Goal: Task Accomplishment & Management: Use online tool/utility

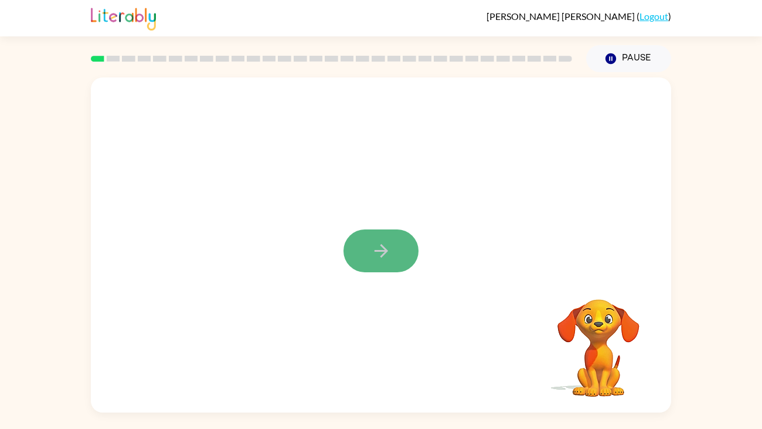
click at [368, 262] on button "button" at bounding box center [381, 250] width 75 height 43
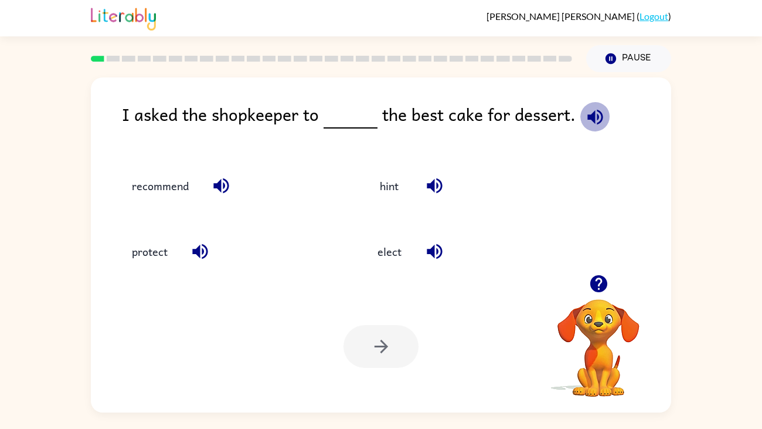
click at [589, 123] on icon "button" at bounding box center [595, 117] width 21 height 21
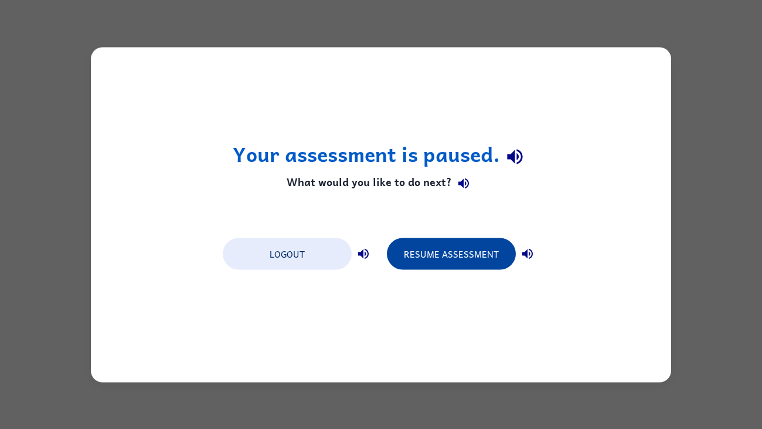
click at [430, 249] on button "Resume Assessment" at bounding box center [451, 253] width 129 height 32
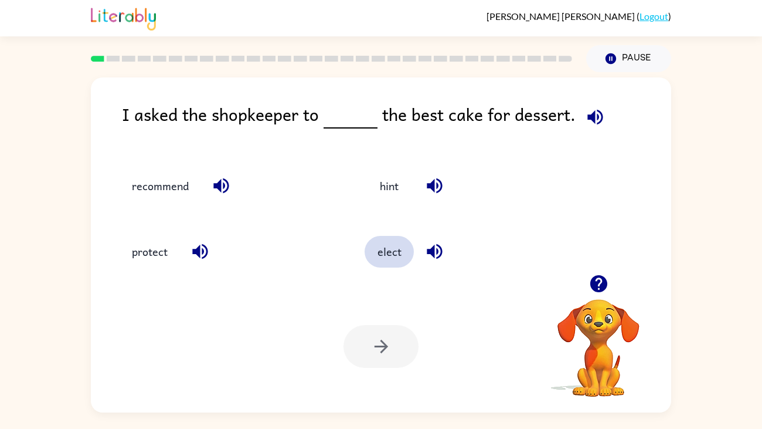
click at [379, 240] on button "elect" at bounding box center [389, 252] width 49 height 32
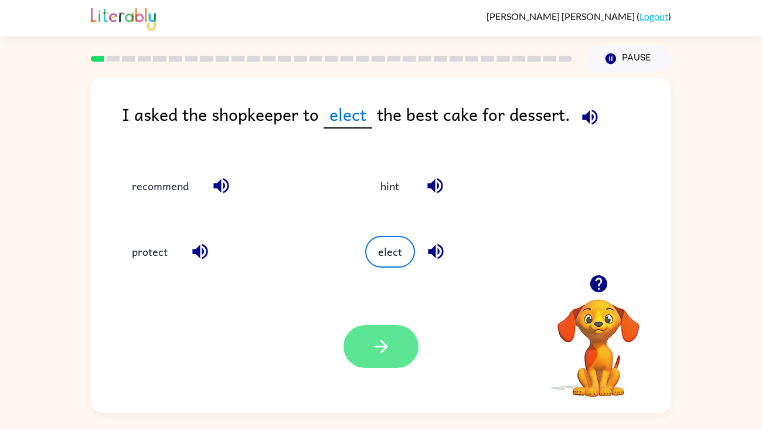
click at [367, 348] on button "button" at bounding box center [381, 346] width 75 height 43
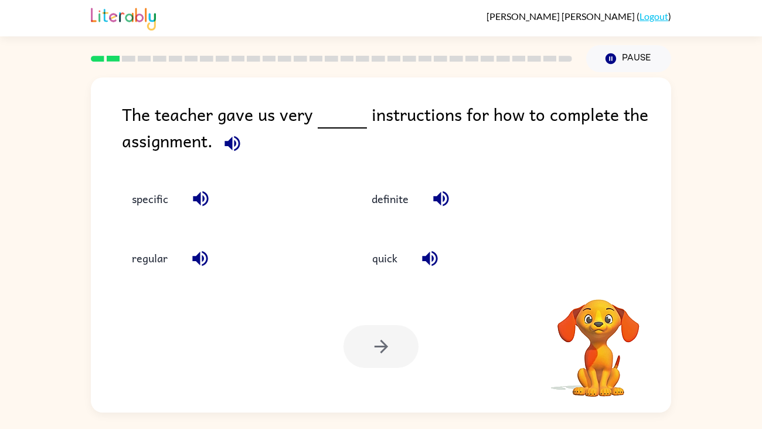
click at [367, 348] on div at bounding box center [381, 346] width 75 height 43
click at [148, 195] on button "specific" at bounding box center [150, 199] width 60 height 32
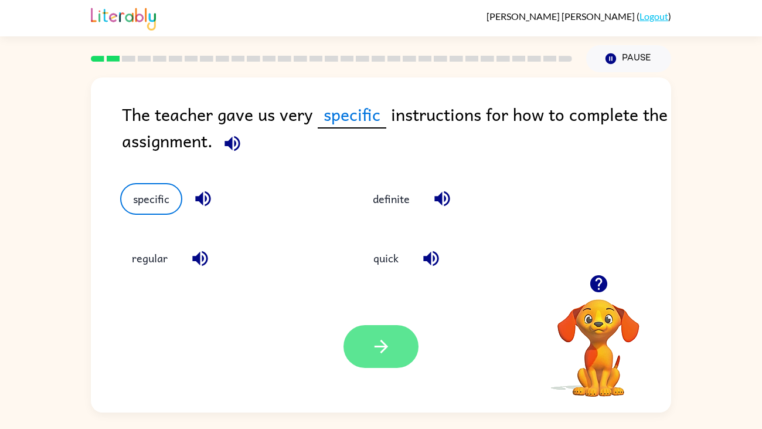
click at [405, 336] on button "button" at bounding box center [381, 346] width 75 height 43
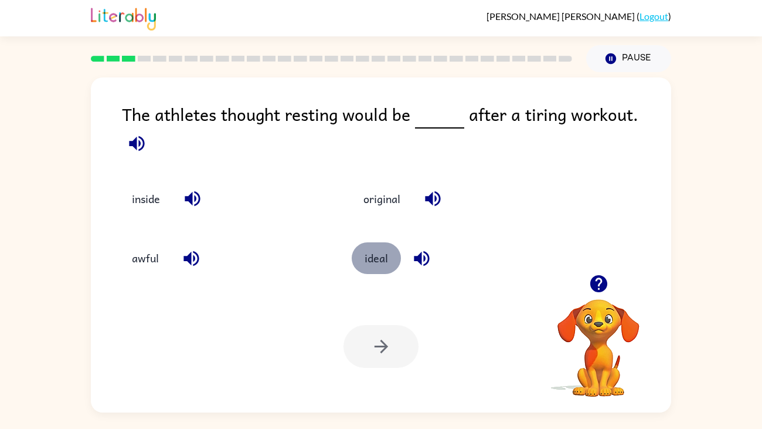
click at [381, 246] on button "ideal" at bounding box center [376, 258] width 49 height 32
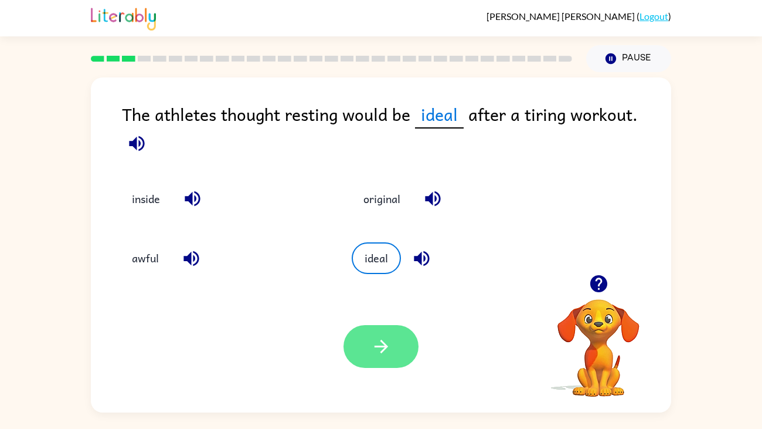
click at [375, 339] on icon "button" at bounding box center [381, 346] width 21 height 21
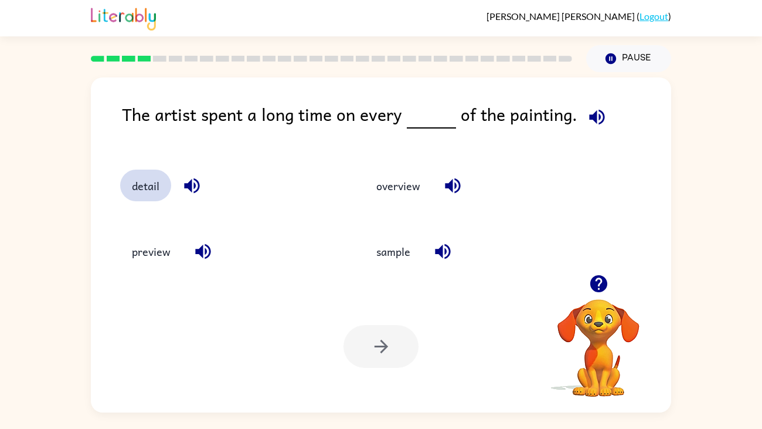
click at [137, 189] on button "detail" at bounding box center [145, 185] width 51 height 32
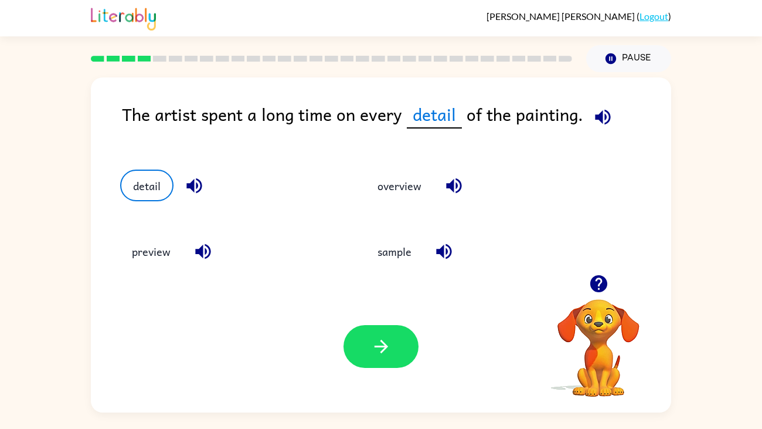
click at [359, 379] on div "Your browser must support playing .mp4 files to use Literably. Please try using…" at bounding box center [381, 346] width 581 height 132
click at [375, 337] on icon "button" at bounding box center [381, 346] width 21 height 21
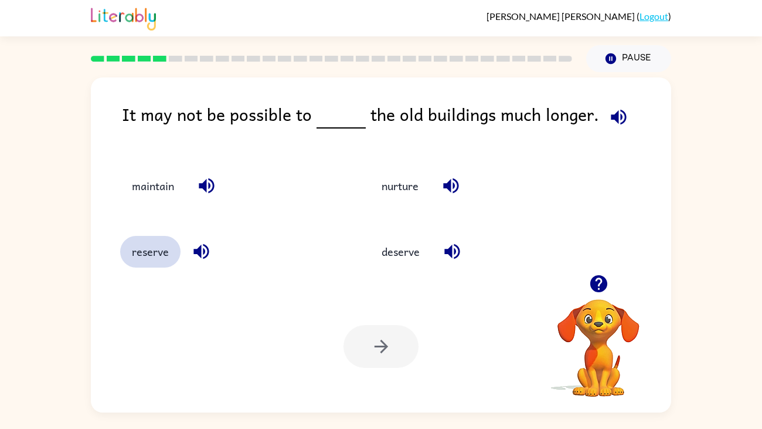
click at [158, 247] on button "reserve" at bounding box center [150, 252] width 60 height 32
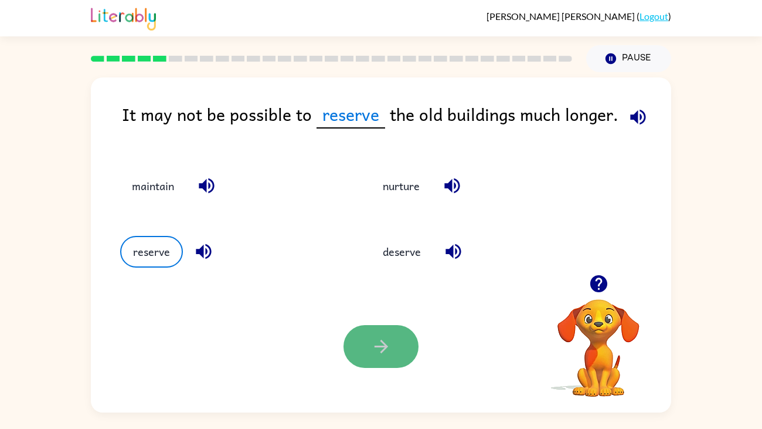
click at [375, 342] on icon "button" at bounding box center [381, 346] width 21 height 21
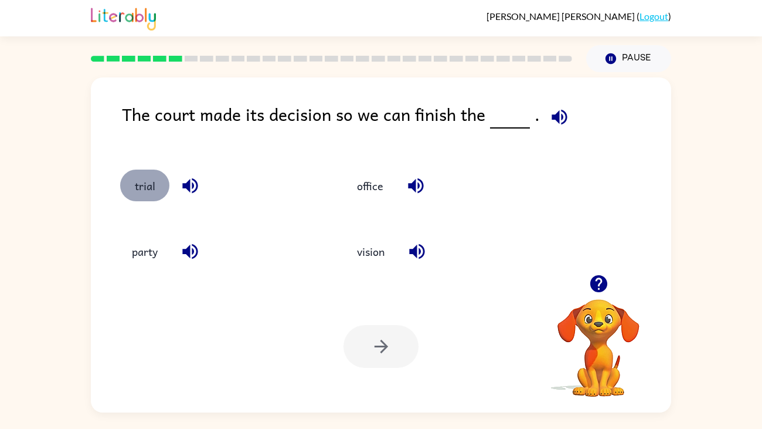
click at [145, 194] on button "trial" at bounding box center [144, 185] width 49 height 32
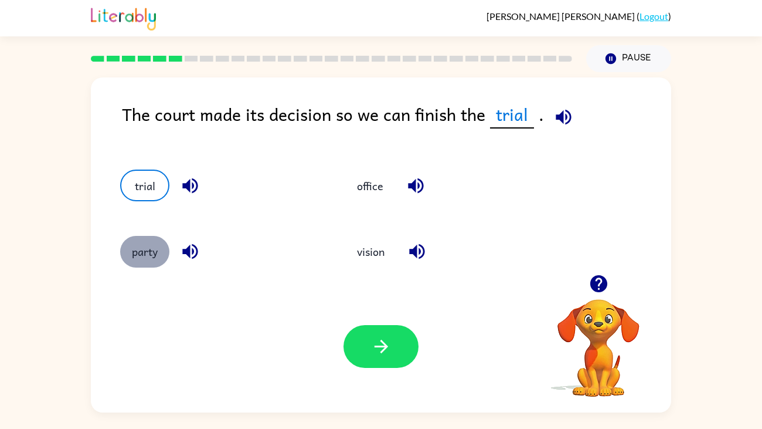
click at [136, 255] on button "party" at bounding box center [144, 252] width 49 height 32
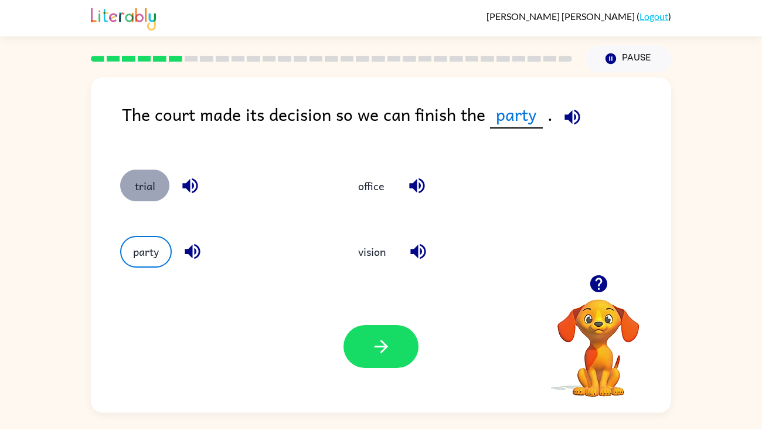
click at [133, 178] on button "trial" at bounding box center [144, 185] width 49 height 32
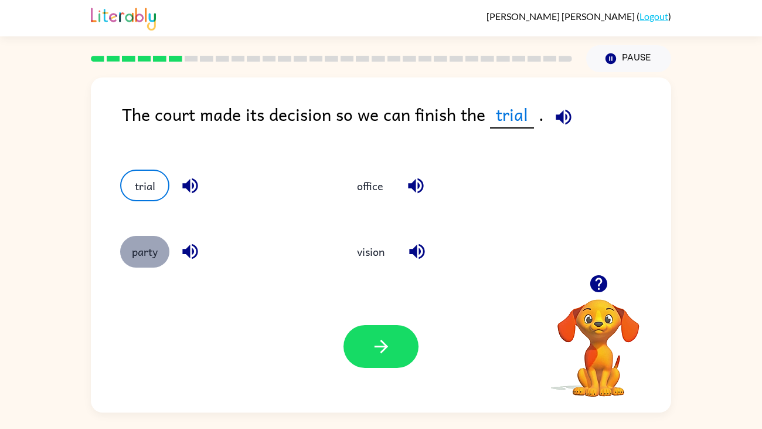
click at [142, 244] on button "party" at bounding box center [144, 252] width 49 height 32
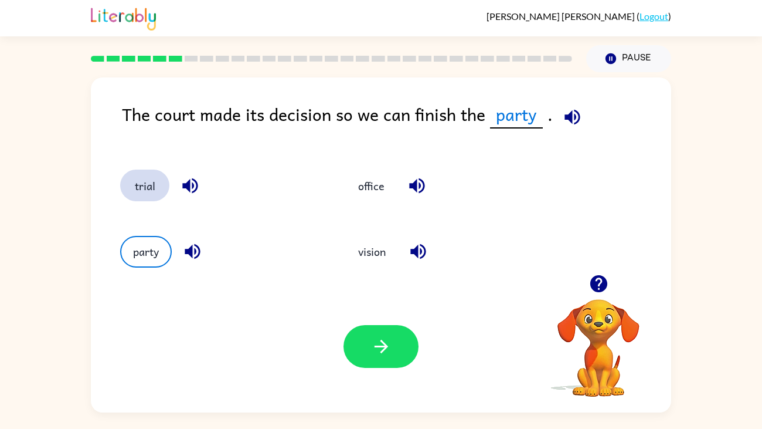
click at [138, 178] on button "trial" at bounding box center [144, 185] width 49 height 32
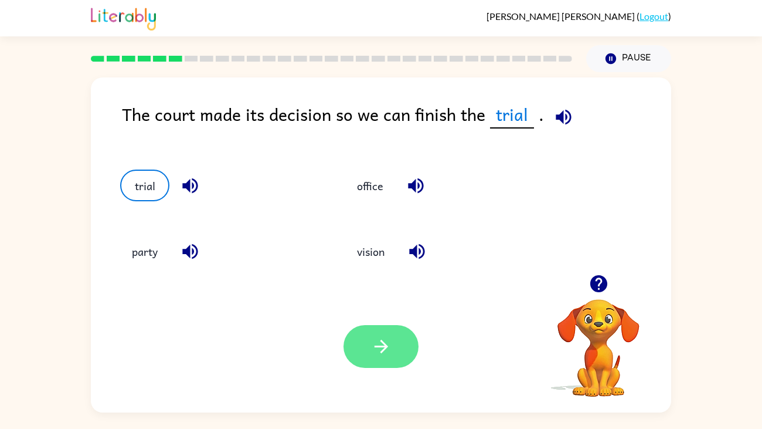
click at [365, 357] on button "button" at bounding box center [381, 346] width 75 height 43
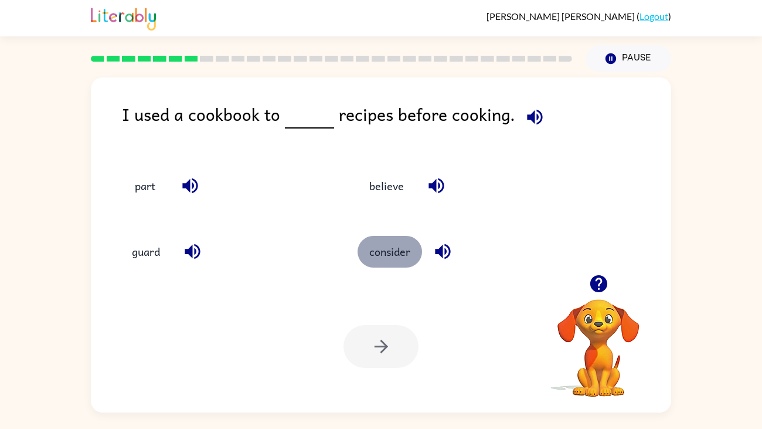
click at [404, 242] on button "consider" at bounding box center [390, 252] width 65 height 32
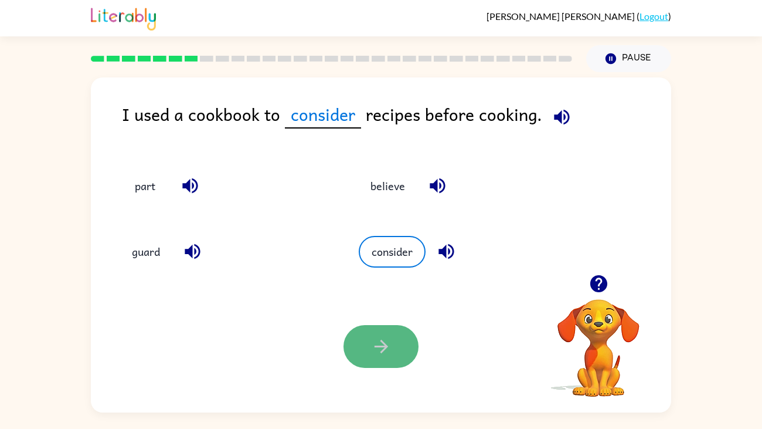
click at [403, 329] on button "button" at bounding box center [381, 346] width 75 height 43
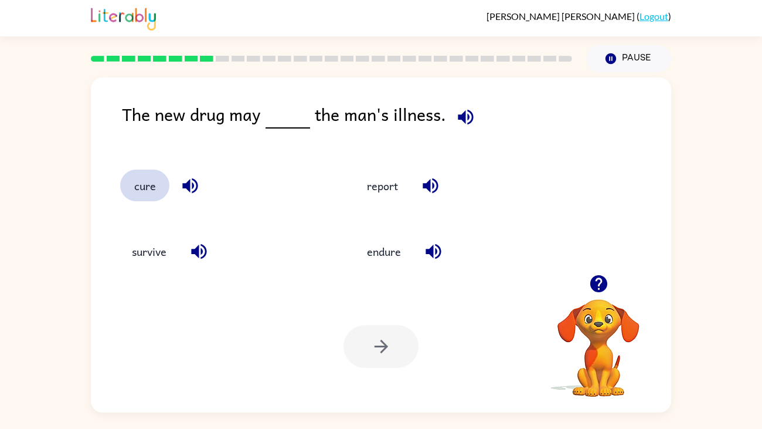
click at [142, 185] on button "cure" at bounding box center [144, 185] width 49 height 32
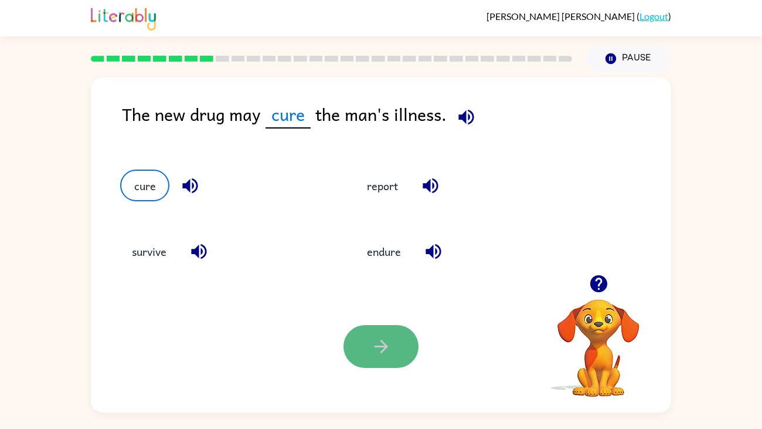
click at [376, 343] on icon "button" at bounding box center [381, 346] width 21 height 21
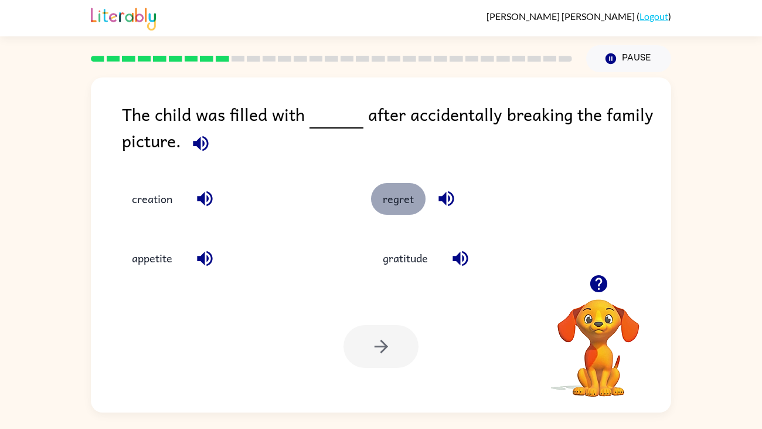
click at [402, 195] on button "regret" at bounding box center [398, 199] width 55 height 32
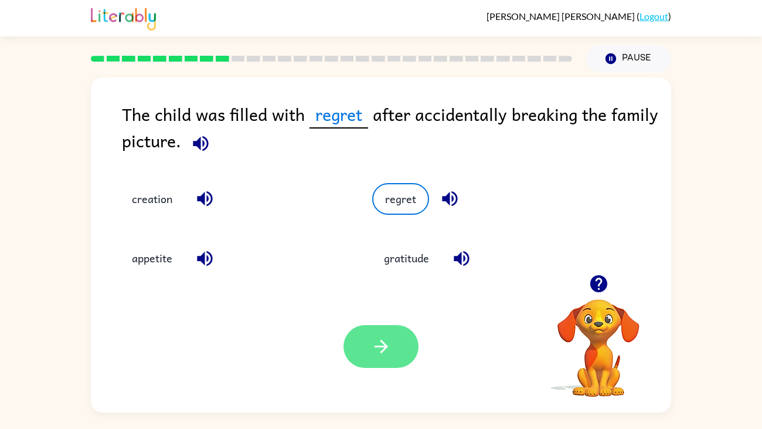
click at [355, 342] on button "button" at bounding box center [381, 346] width 75 height 43
click at [355, 342] on div at bounding box center [381, 346] width 75 height 43
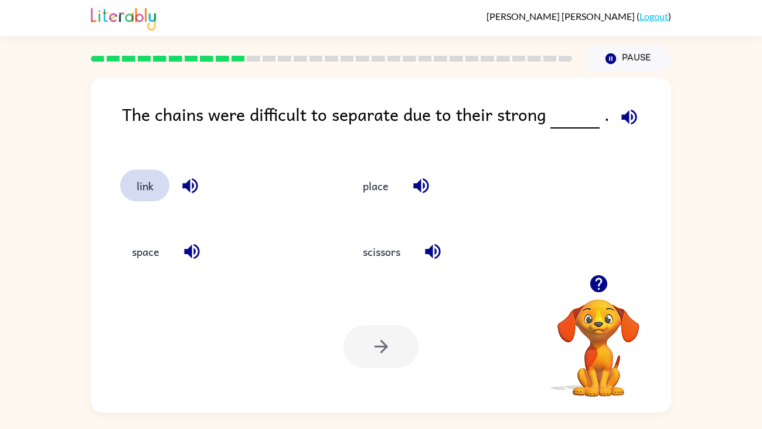
click at [140, 195] on button "link" at bounding box center [144, 185] width 49 height 32
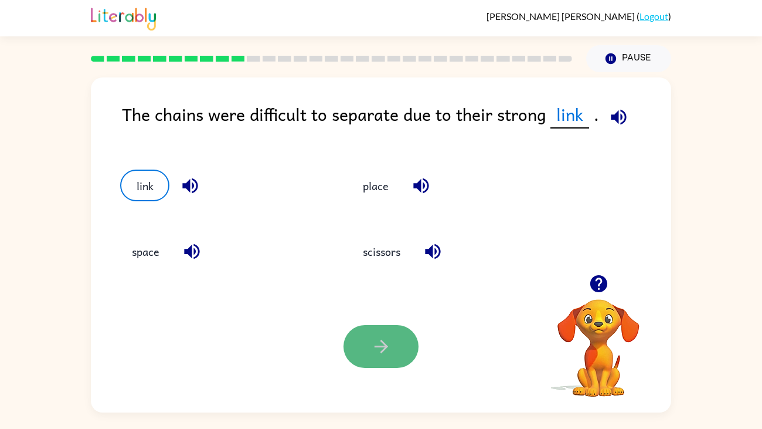
click at [372, 354] on icon "button" at bounding box center [381, 346] width 21 height 21
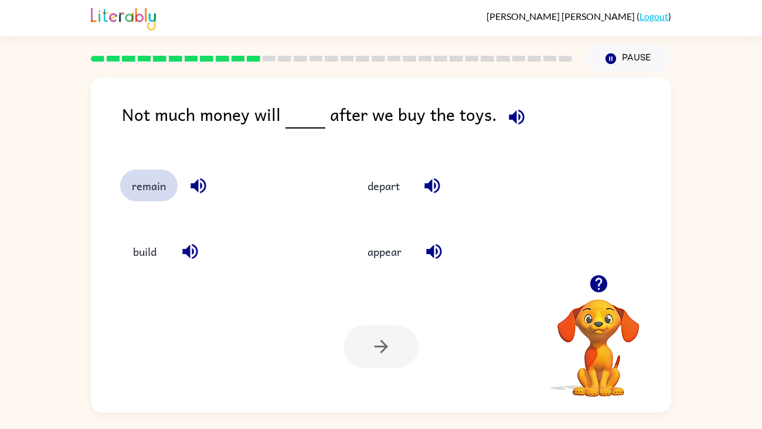
click at [169, 188] on button "remain" at bounding box center [148, 185] width 57 height 32
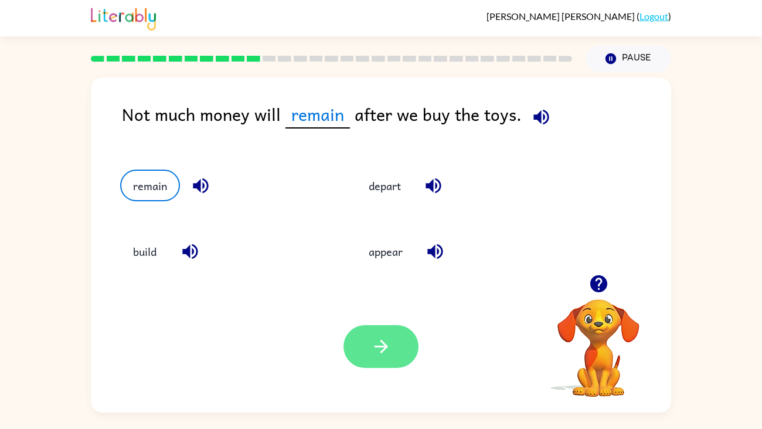
click at [395, 356] on button "button" at bounding box center [381, 346] width 75 height 43
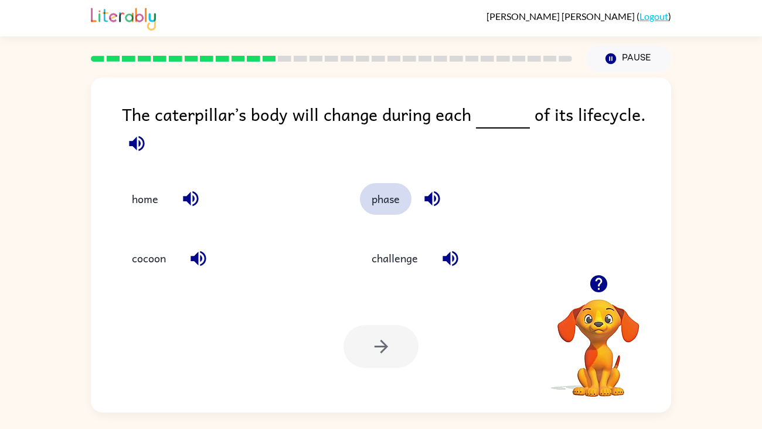
click at [371, 191] on button "phase" at bounding box center [386, 199] width 52 height 32
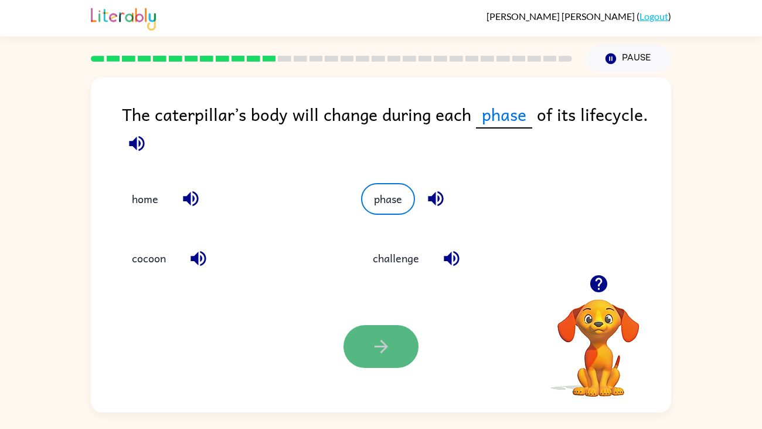
click at [376, 337] on icon "button" at bounding box center [381, 346] width 21 height 21
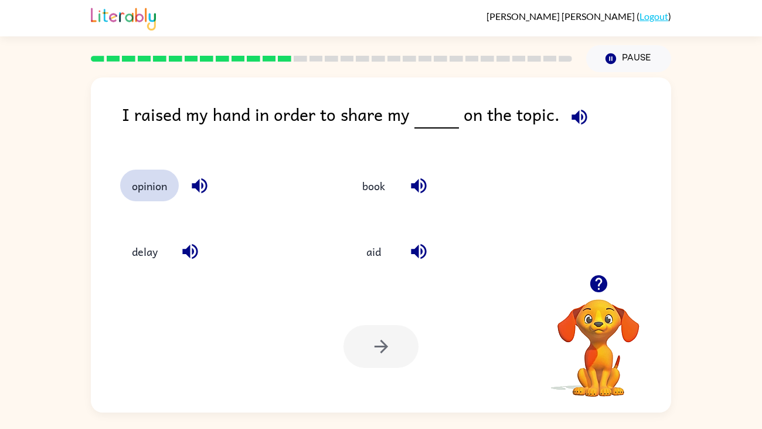
click at [134, 179] on button "opinion" at bounding box center [149, 185] width 59 height 32
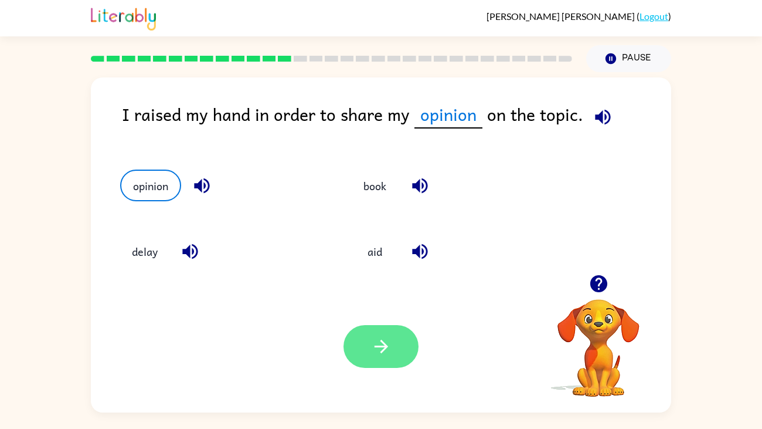
click at [363, 361] on button "button" at bounding box center [381, 346] width 75 height 43
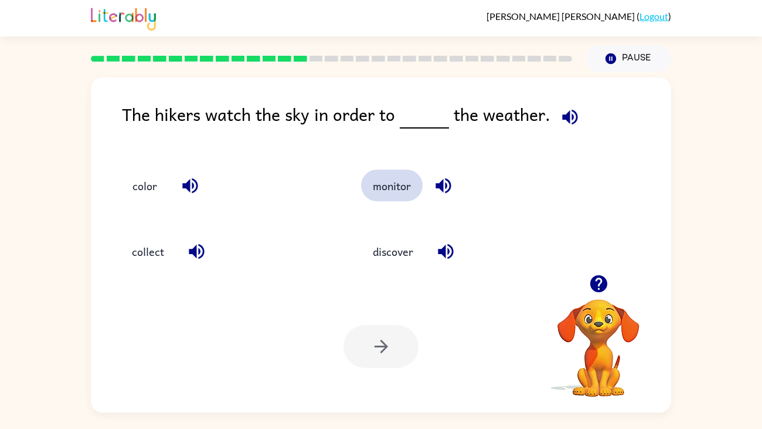
click at [403, 185] on button "monitor" at bounding box center [392, 185] width 62 height 32
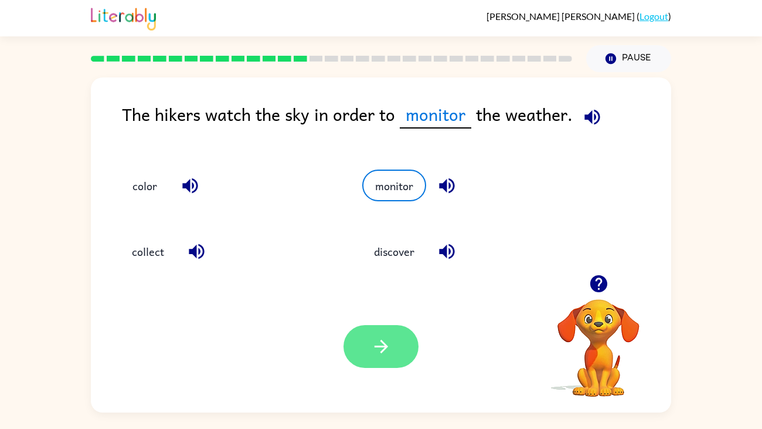
click at [368, 351] on button "button" at bounding box center [381, 346] width 75 height 43
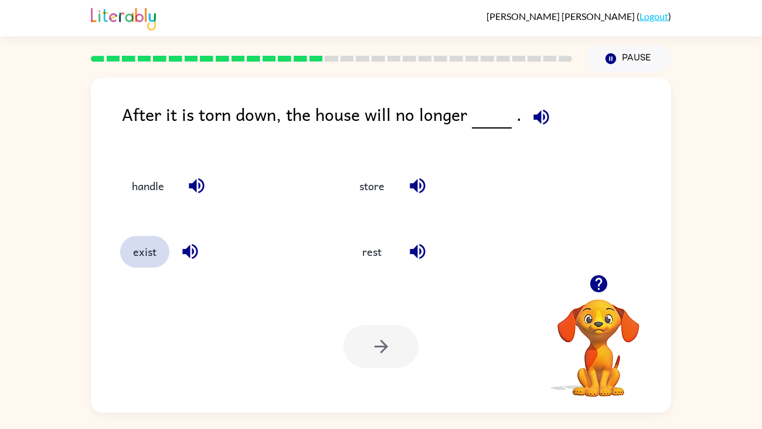
click at [138, 256] on button "exist" at bounding box center [144, 252] width 49 height 32
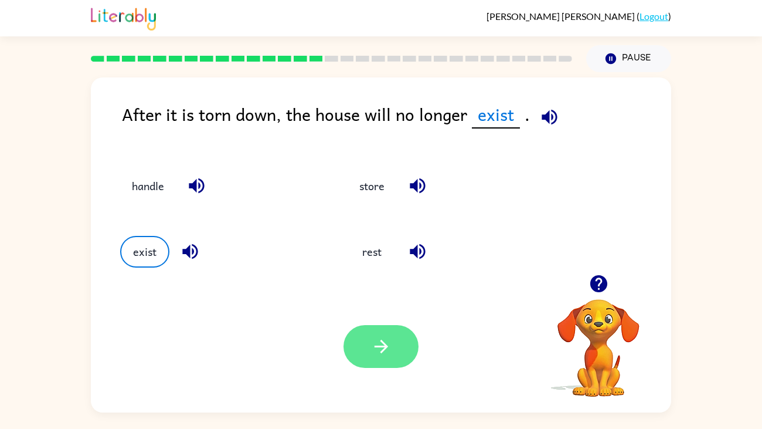
click at [379, 345] on icon "button" at bounding box center [381, 346] width 21 height 21
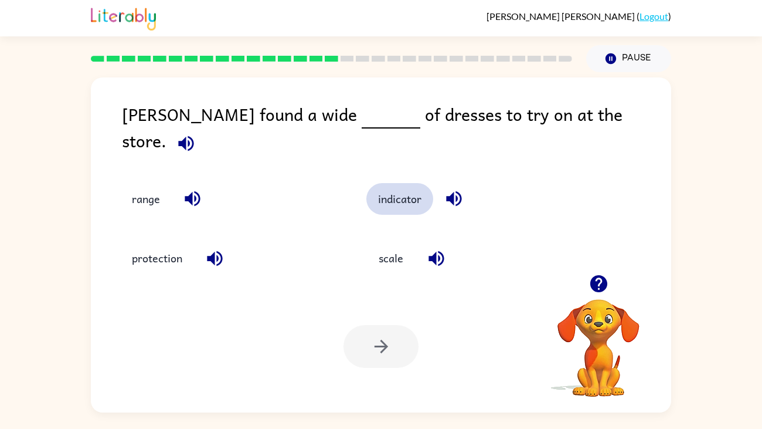
click at [407, 184] on button "indicator" at bounding box center [399, 199] width 67 height 32
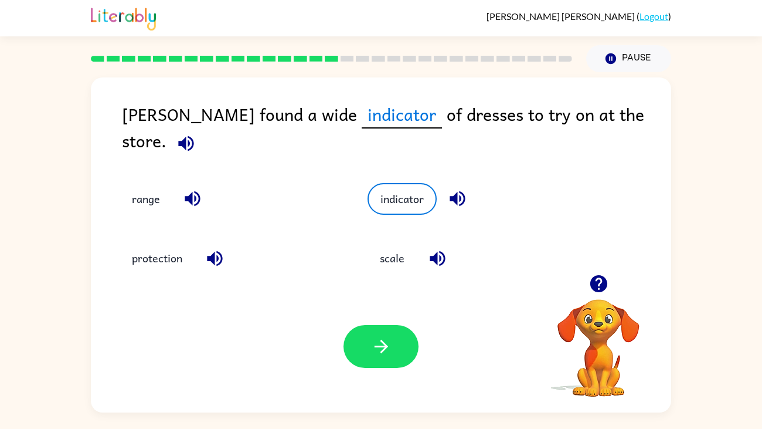
click at [432, 201] on div "indicator" at bounding box center [478, 199] width 220 height 32
click at [196, 133] on icon "button" at bounding box center [186, 143] width 21 height 21
click at [358, 342] on button "button" at bounding box center [381, 346] width 75 height 43
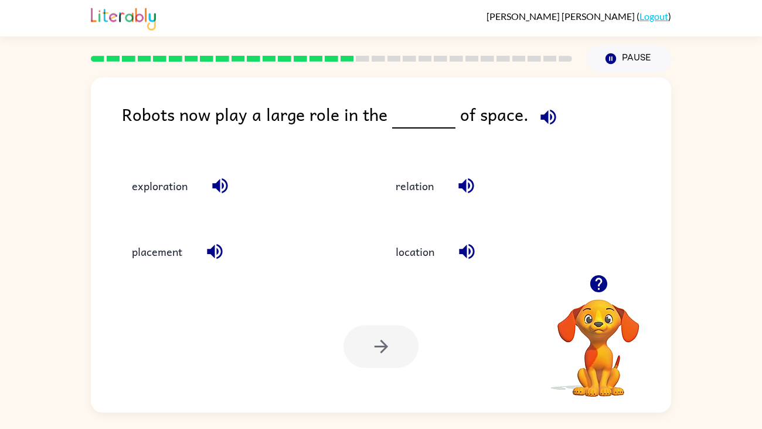
click at [216, 161] on div "exploration" at bounding box center [230, 180] width 264 height 66
click at [142, 178] on button "exploration" at bounding box center [159, 185] width 79 height 32
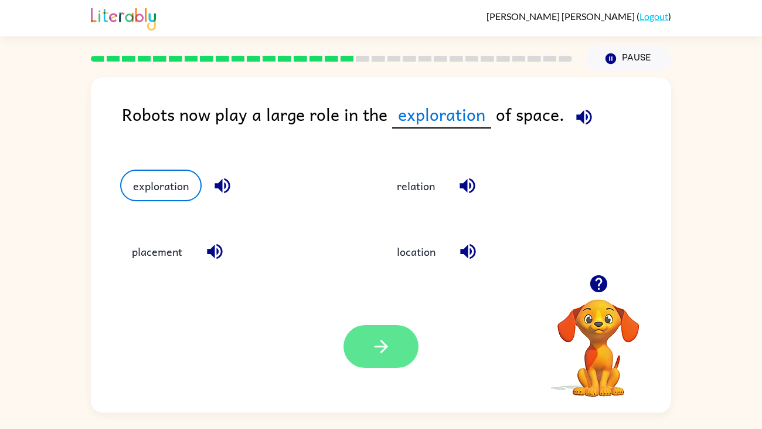
click at [382, 340] on icon "button" at bounding box center [381, 346] width 21 height 21
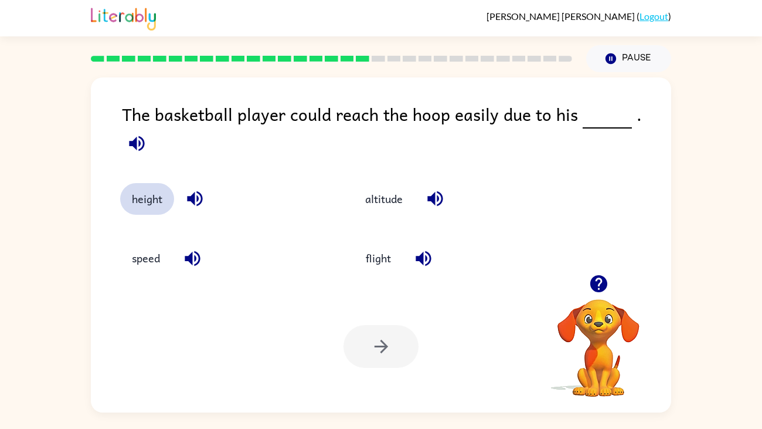
click at [167, 183] on button "height" at bounding box center [147, 199] width 54 height 32
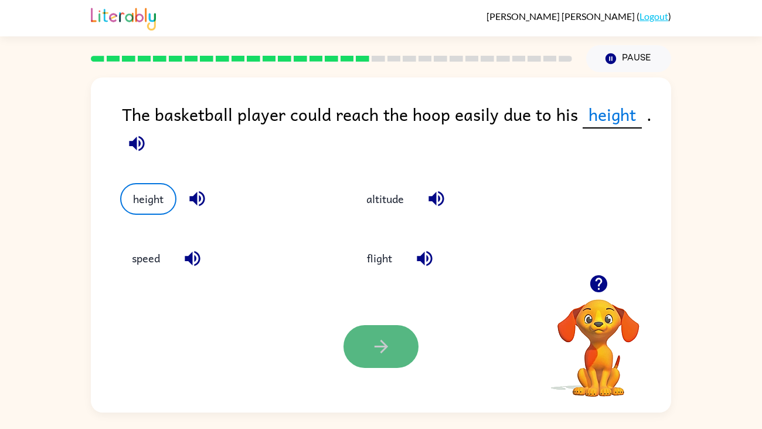
click at [366, 367] on button "button" at bounding box center [381, 346] width 75 height 43
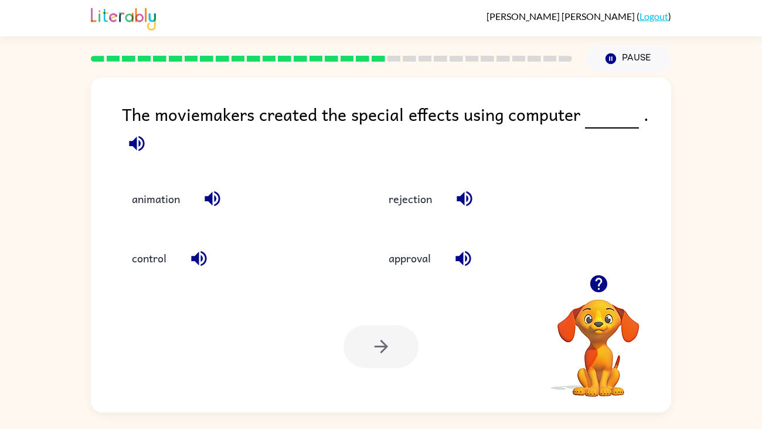
click at [138, 240] on div "control" at bounding box center [226, 249] width 257 height 59
click at [151, 252] on button "control" at bounding box center [149, 258] width 58 height 32
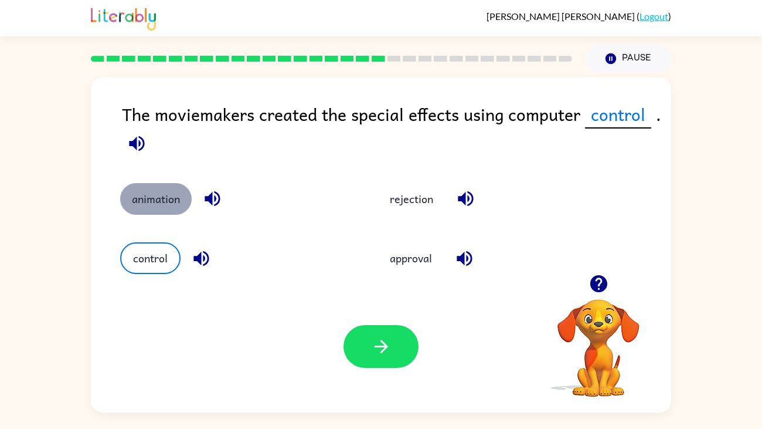
click at [151, 195] on button "animation" at bounding box center [156, 199] width 72 height 32
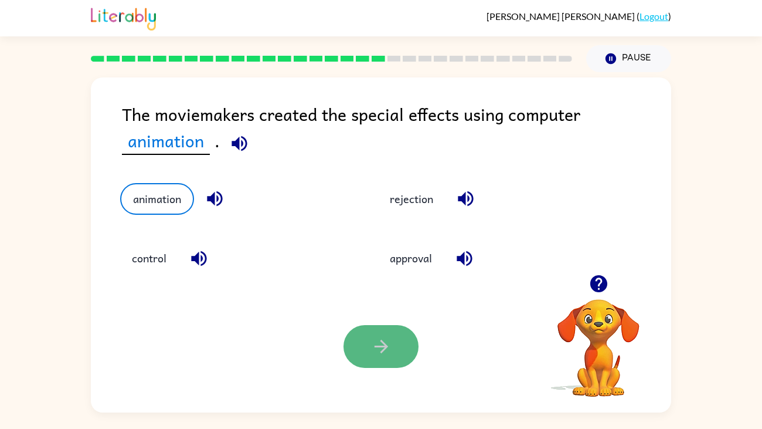
click at [384, 350] on icon "button" at bounding box center [381, 346] width 21 height 21
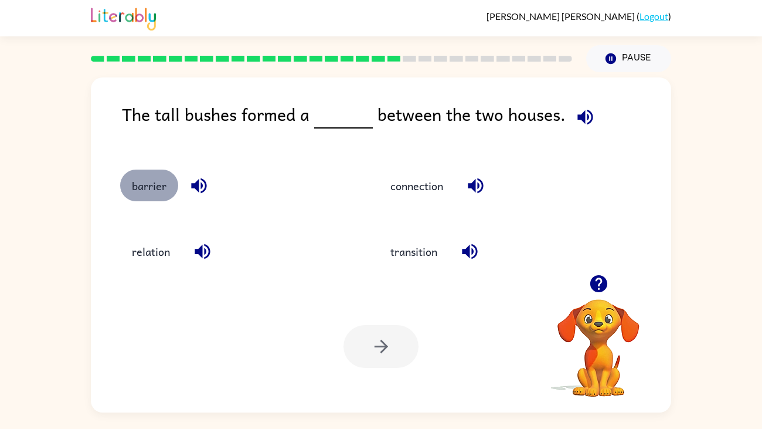
click at [167, 190] on button "barrier" at bounding box center [149, 185] width 58 height 32
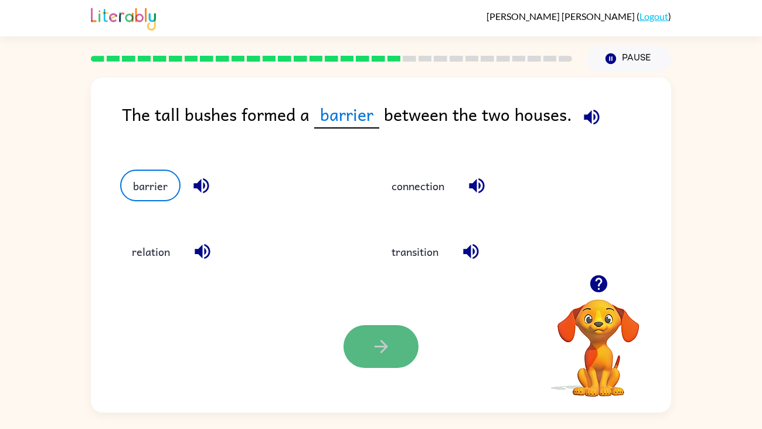
click at [385, 341] on icon "button" at bounding box center [381, 346] width 21 height 21
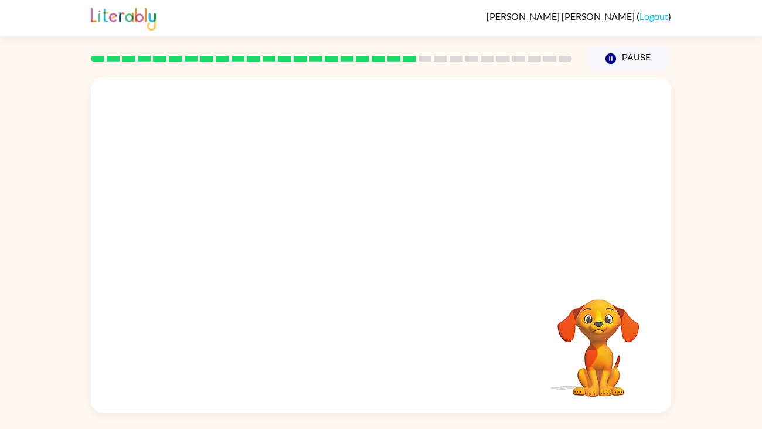
click at [411, 164] on div at bounding box center [381, 175] width 581 height 197
click at [402, 178] on video "Your browser must support playing .mp4 files to use Literably. Please try using…" at bounding box center [381, 175] width 581 height 197
click at [375, 236] on button "button" at bounding box center [381, 250] width 75 height 43
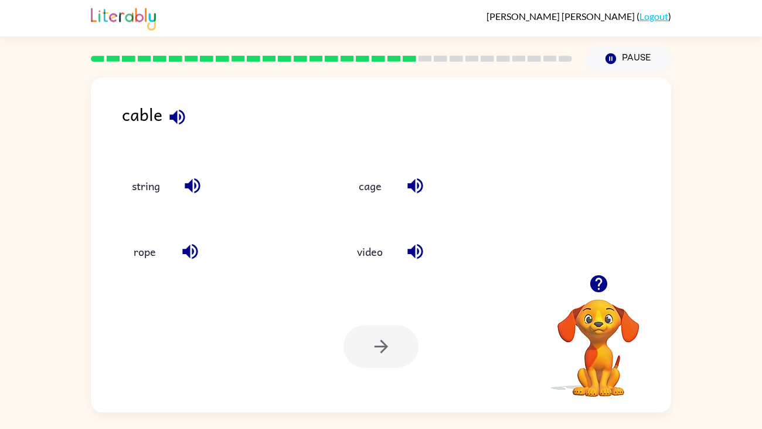
click at [194, 79] on div "cable string cage rope video Your browser must support playing .mp4 files to us…" at bounding box center [381, 244] width 581 height 335
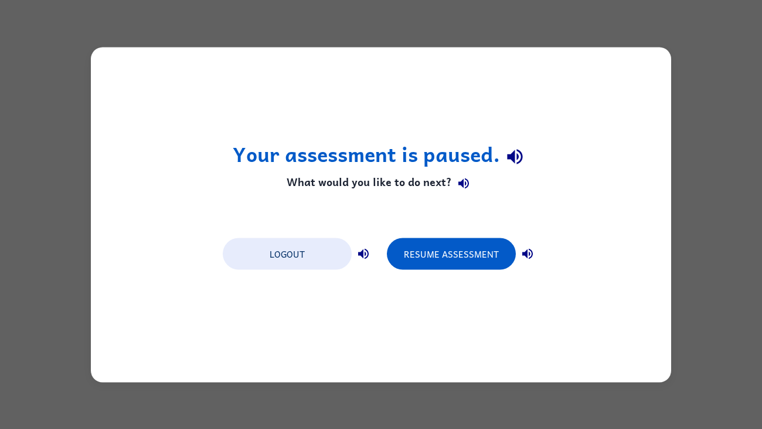
click at [427, 269] on div "Logout Resume Assessment" at bounding box center [381, 252] width 328 height 45
click at [423, 262] on button "Resume Assessment" at bounding box center [451, 253] width 129 height 32
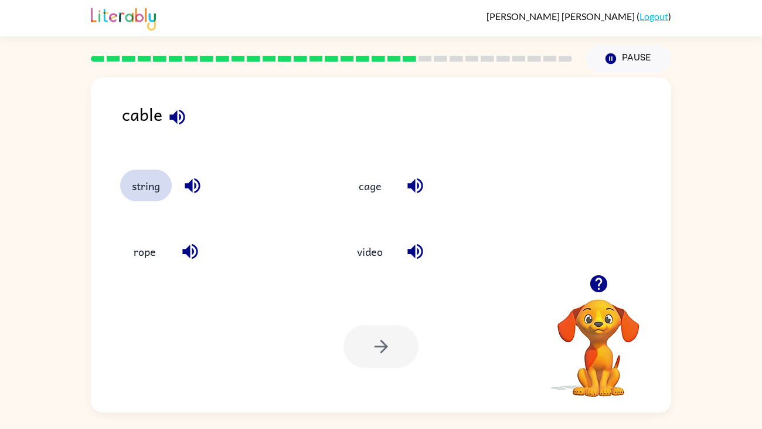
click at [148, 190] on button "string" at bounding box center [146, 185] width 52 height 32
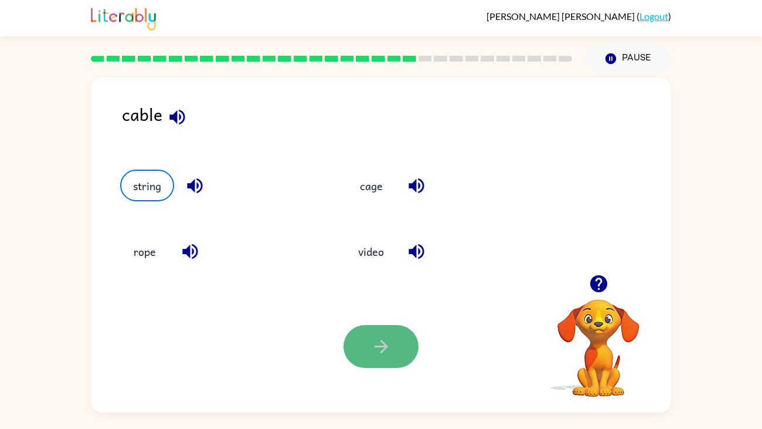
click at [388, 348] on icon "button" at bounding box center [381, 346] width 21 height 21
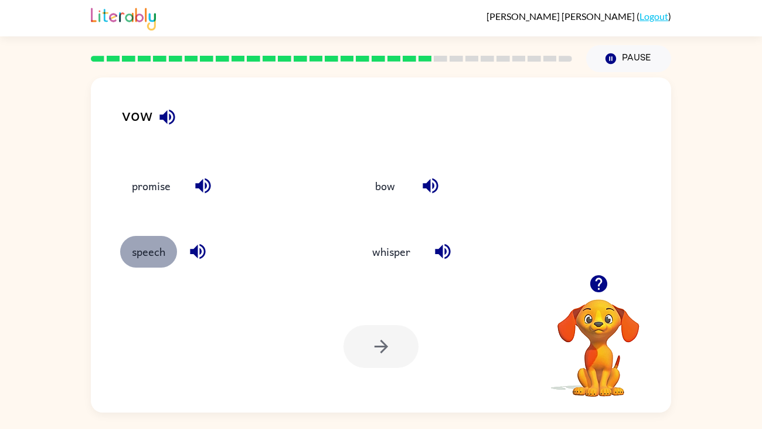
click at [142, 257] on button "speech" at bounding box center [148, 252] width 57 height 32
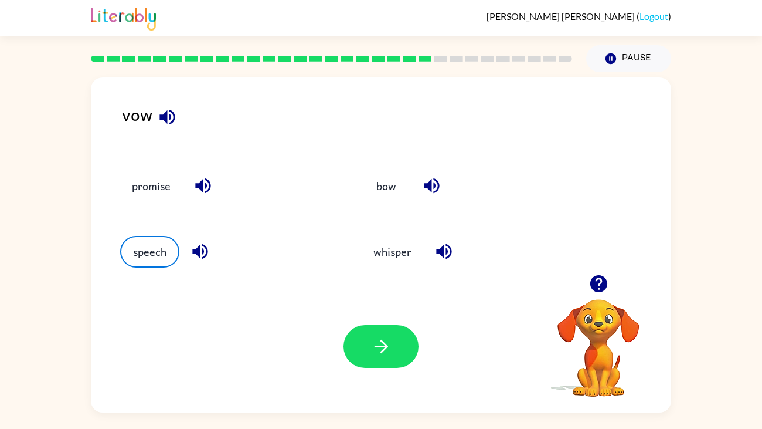
click at [342, 335] on div "Your browser must support playing .mp4 files to use Literably. Please try using…" at bounding box center [381, 346] width 581 height 132
click at [406, 367] on div at bounding box center [381, 346] width 75 height 43
click at [379, 335] on button "button" at bounding box center [381, 346] width 75 height 43
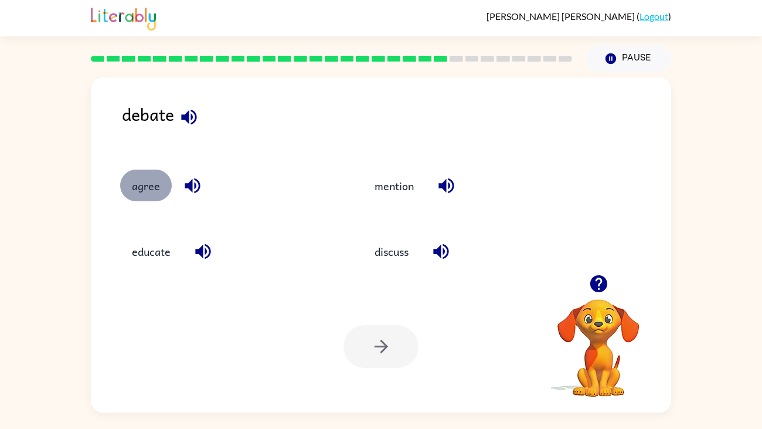
click at [152, 183] on button "agree" at bounding box center [146, 185] width 52 height 32
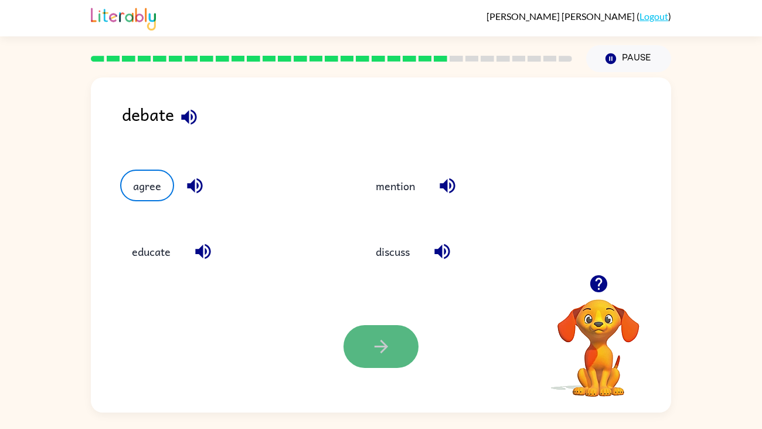
click at [382, 337] on icon "button" at bounding box center [381, 346] width 21 height 21
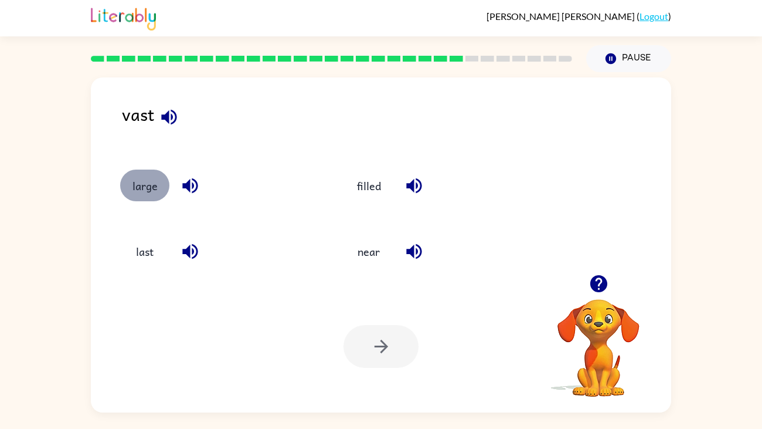
click at [147, 184] on button "large" at bounding box center [144, 185] width 49 height 32
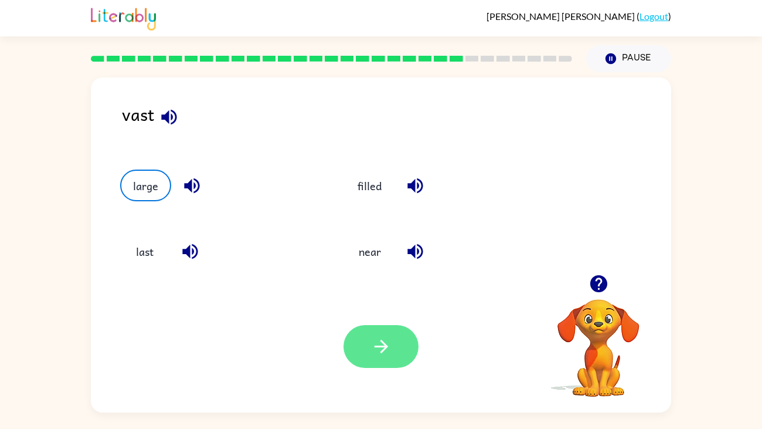
click at [395, 336] on button "button" at bounding box center [381, 346] width 75 height 43
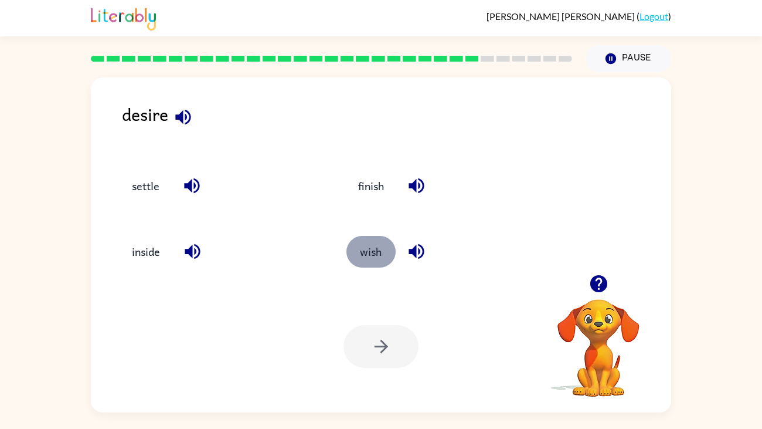
click at [381, 245] on button "wish" at bounding box center [371, 252] width 49 height 32
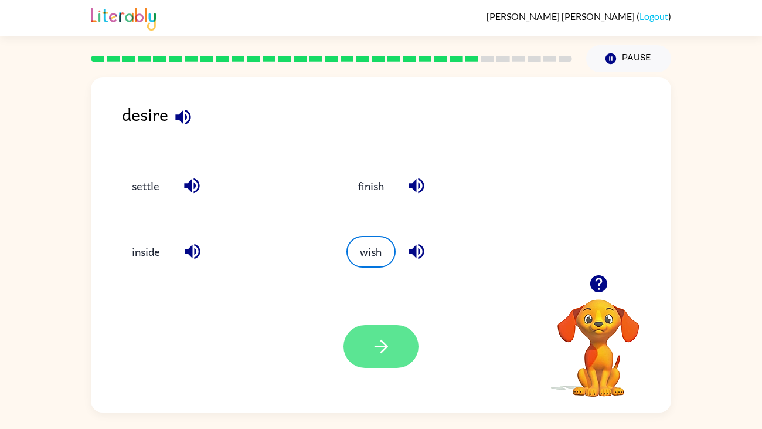
click at [352, 338] on button "button" at bounding box center [381, 346] width 75 height 43
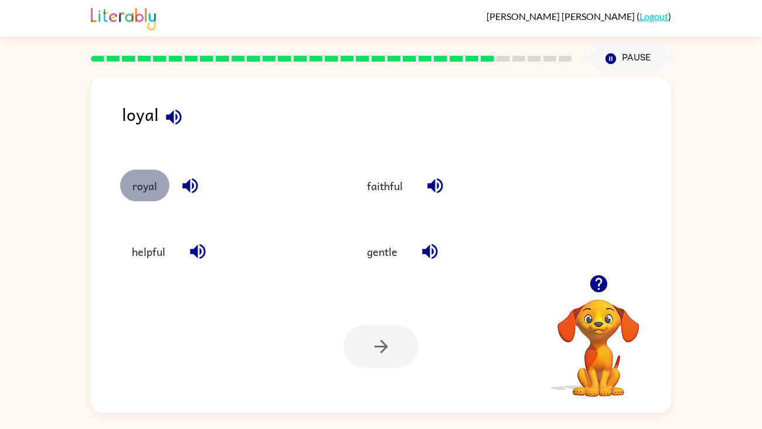
click at [139, 193] on button "royal" at bounding box center [144, 185] width 49 height 32
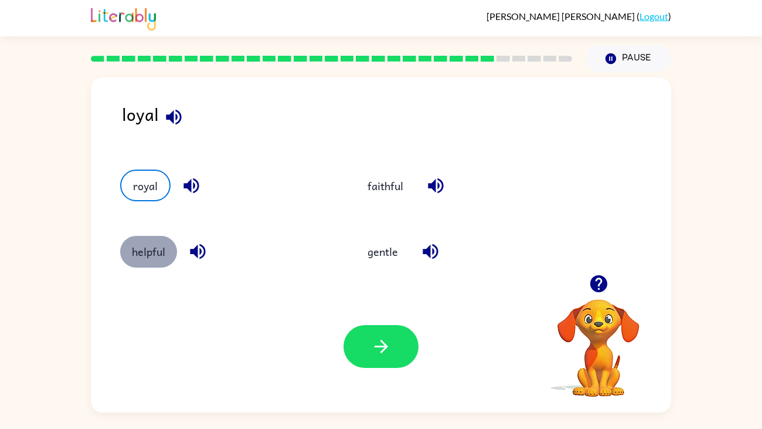
click at [147, 253] on button "helpful" at bounding box center [148, 252] width 57 height 32
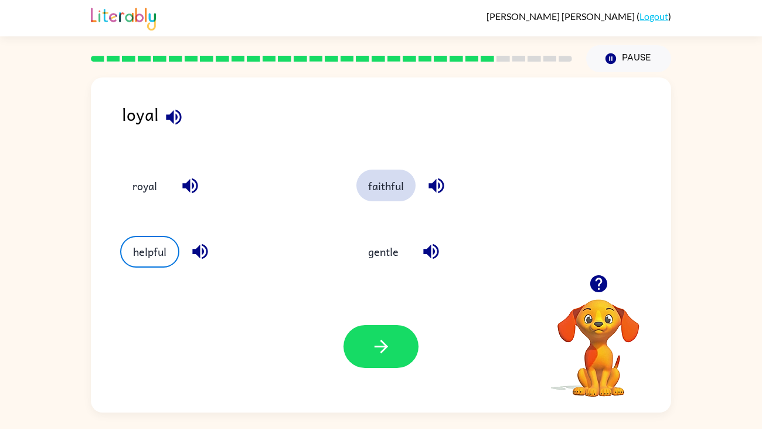
click at [378, 188] on button "faithful" at bounding box center [386, 185] width 59 height 32
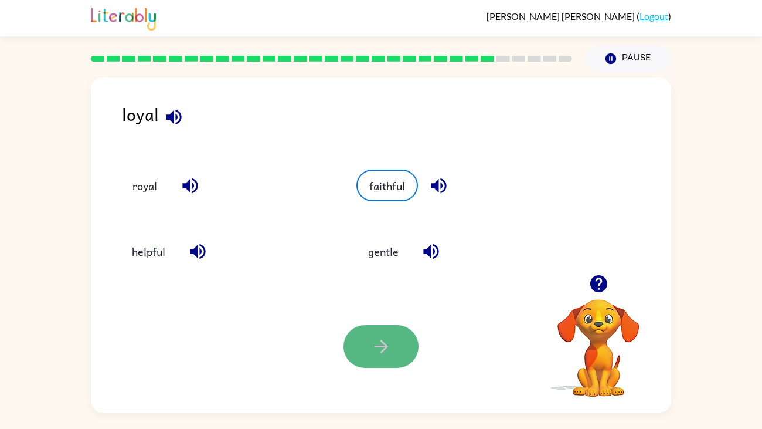
click at [358, 329] on button "button" at bounding box center [381, 346] width 75 height 43
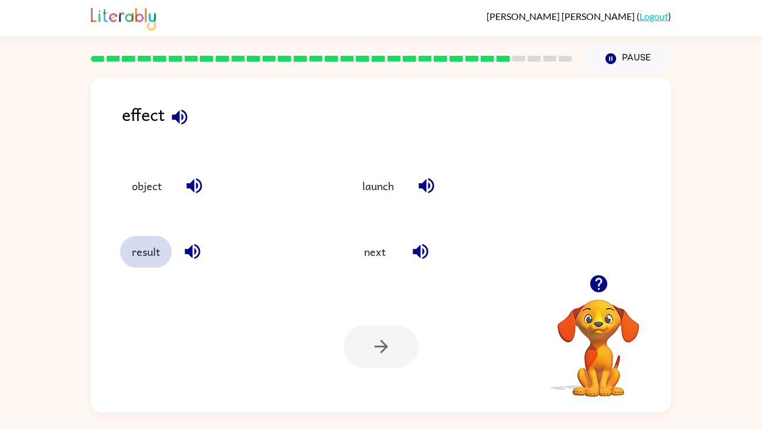
click at [155, 249] on button "result" at bounding box center [146, 252] width 52 height 32
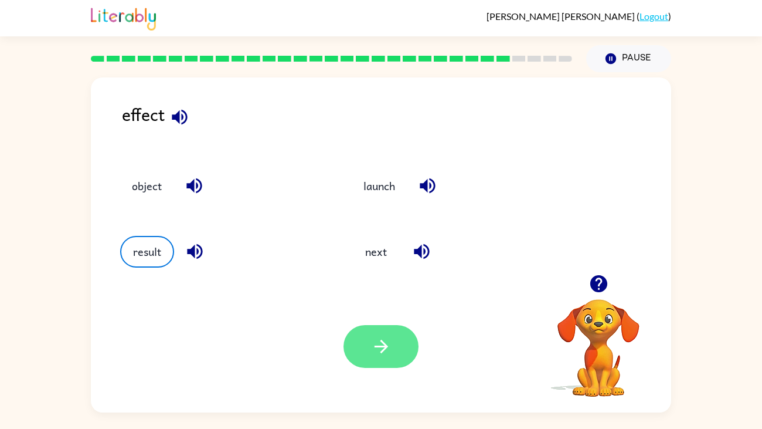
click at [393, 349] on button "button" at bounding box center [381, 346] width 75 height 43
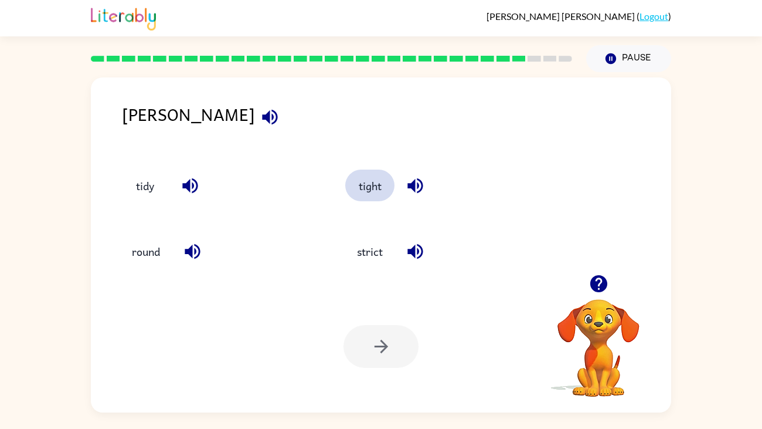
click at [364, 190] on button "tight" at bounding box center [369, 185] width 49 height 32
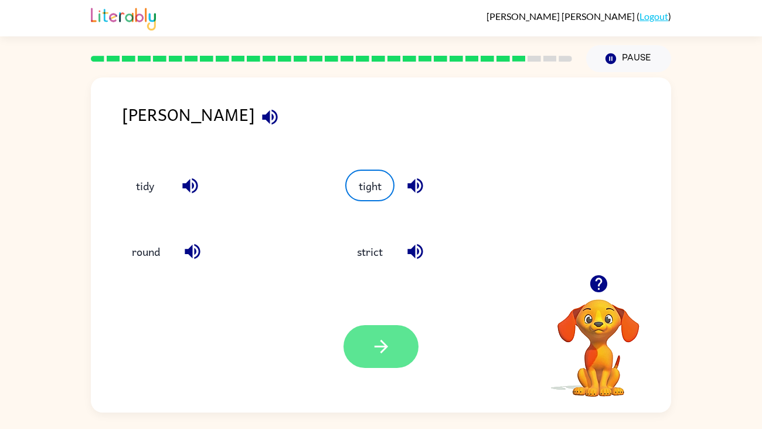
click at [361, 352] on button "button" at bounding box center [381, 346] width 75 height 43
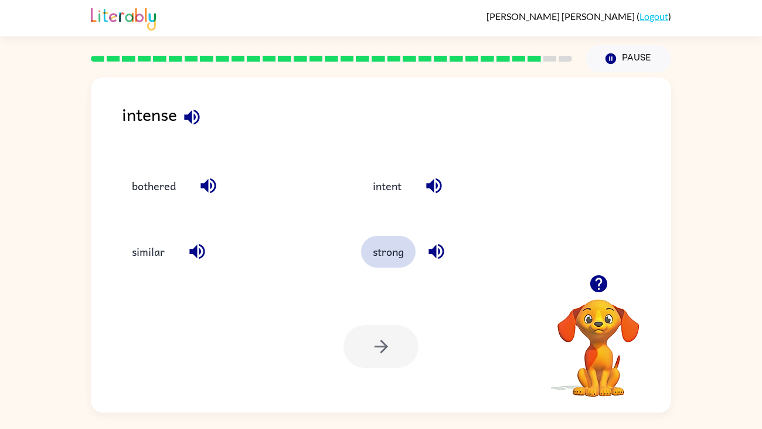
click at [378, 258] on button "strong" at bounding box center [388, 252] width 55 height 32
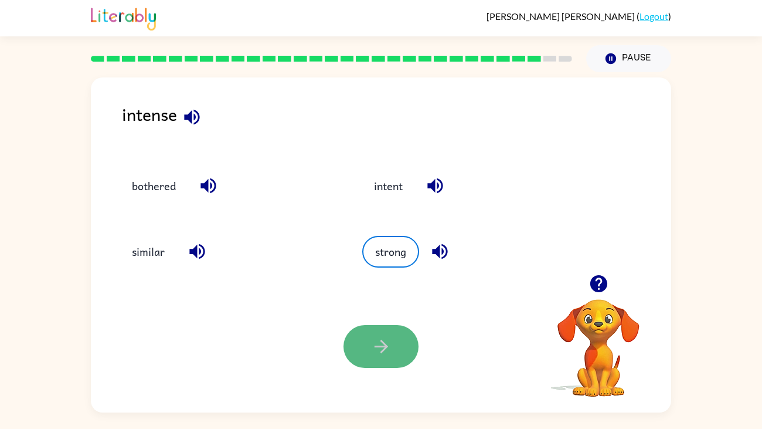
click at [370, 336] on button "button" at bounding box center [381, 346] width 75 height 43
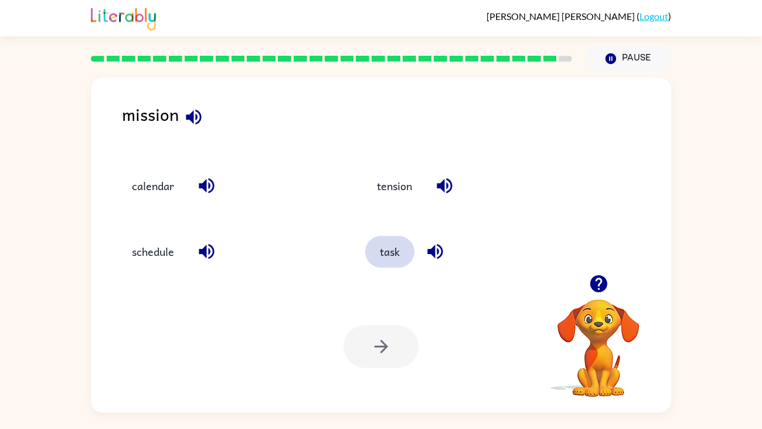
click at [387, 247] on button "task" at bounding box center [389, 252] width 49 height 32
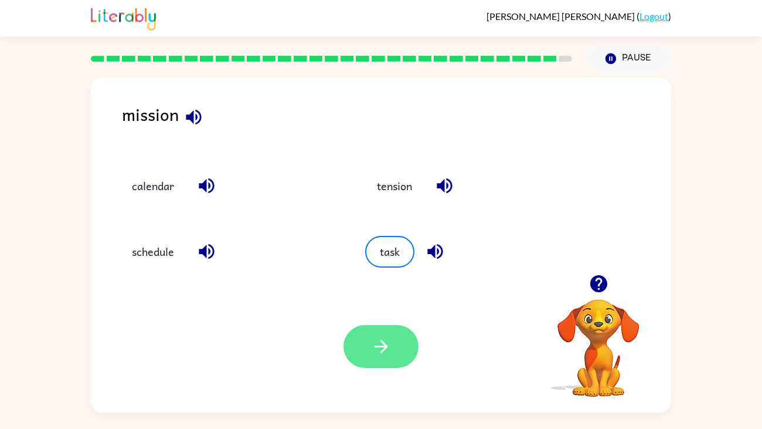
click at [366, 361] on button "button" at bounding box center [381, 346] width 75 height 43
